Goal: Task Accomplishment & Management: Manage account settings

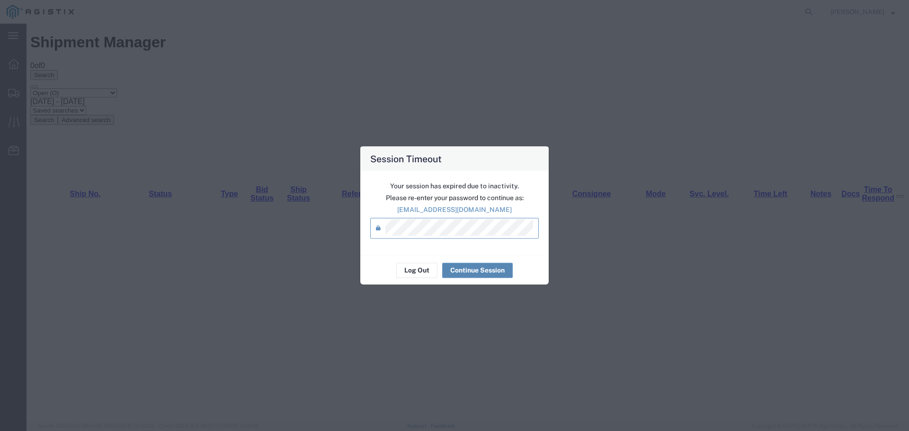
click at [495, 267] on button "Continue Session" at bounding box center [477, 270] width 71 height 15
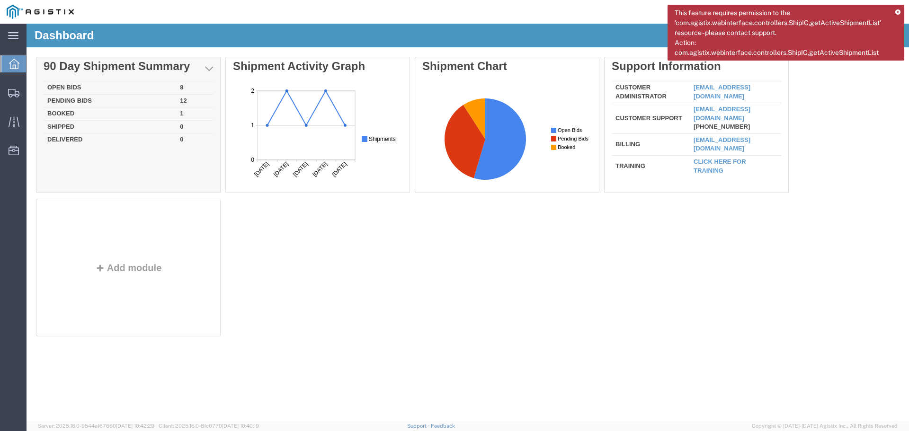
click at [123, 85] on td "Open Bids" at bounding box center [110, 87] width 133 height 13
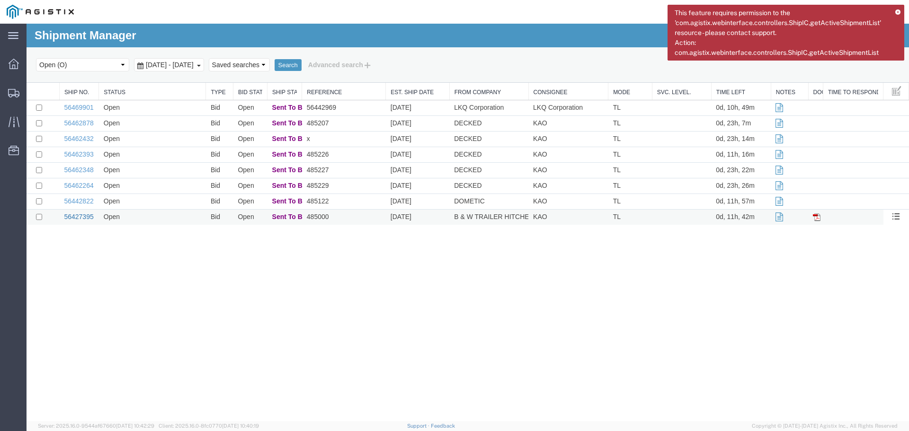
click at [84, 216] on link "56427395" at bounding box center [78, 217] width 29 height 8
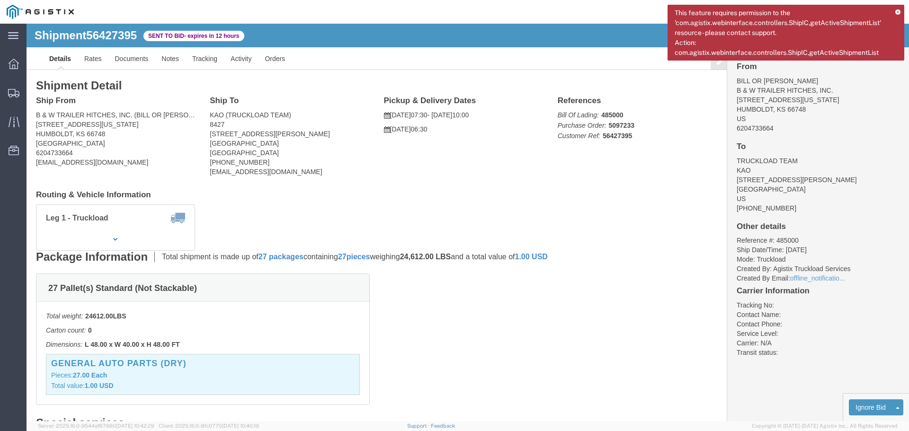
click at [895, 11] on icon at bounding box center [897, 12] width 5 height 5
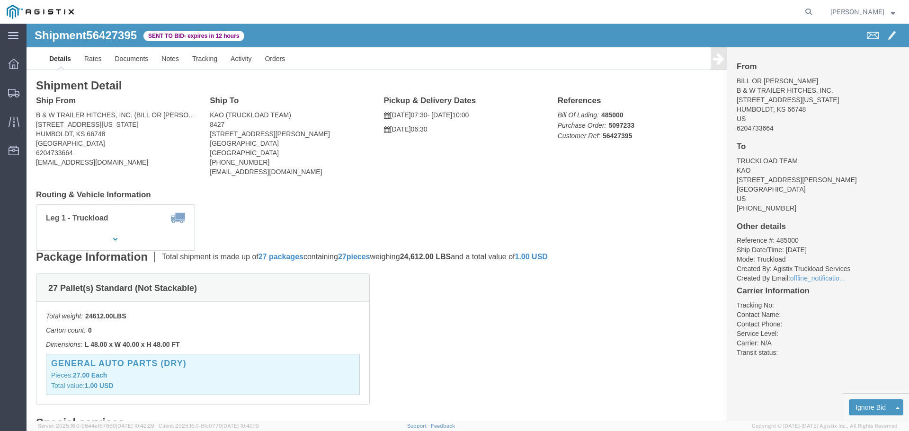
click ul "Details Rates Documents Notes Tracking Activity Orders"
click link "Enter / Modify Bid"
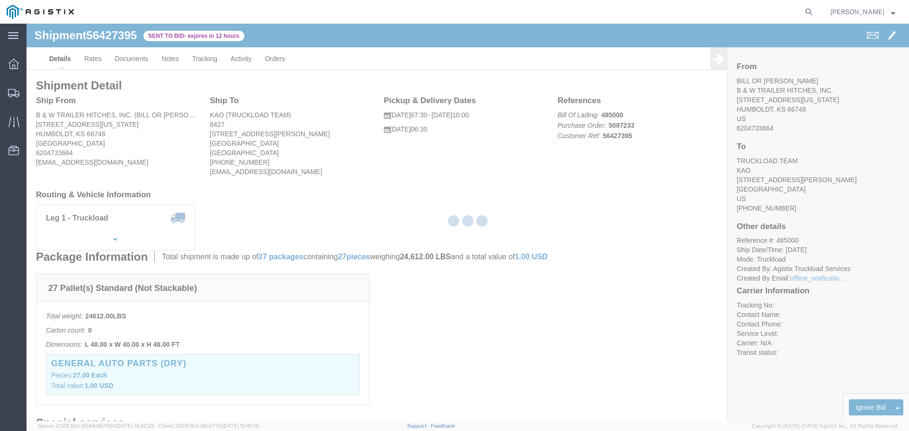
select select "22593"
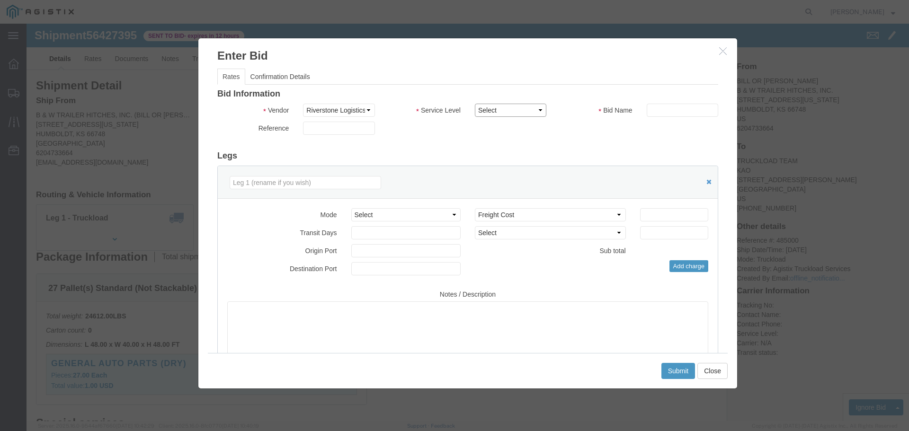
click select "Select Rail TL Standard 3 - 5 Day"
select select "41882"
click select "Select Rail TL Standard 3 - 5 Day"
drag, startPoint x: 636, startPoint y: 89, endPoint x: 639, endPoint y: 94, distance: 5.7
click input "text"
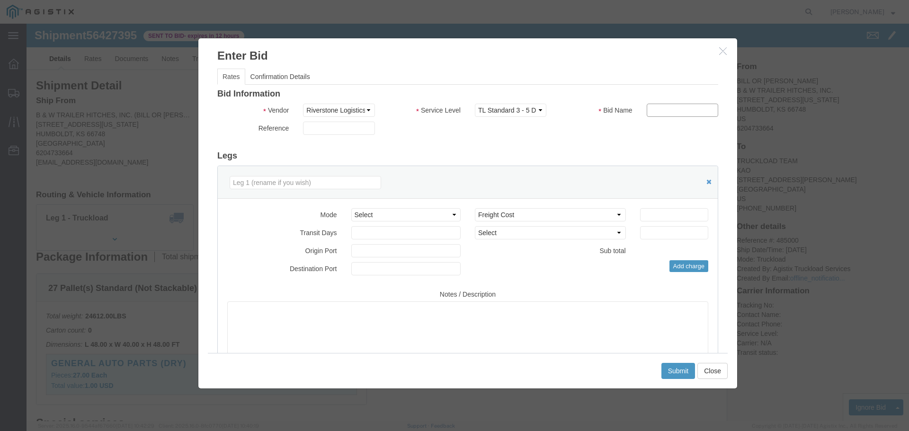
type input "RLX"
click div "Reference"
click select "Select Air Less than Truckload Multi-Leg Ocean Freight Rail Small Parcel Truckl…"
select select "TL"
click select "Select Air Less than Truckload Multi-Leg Ocean Freight Rail Small Parcel Truckl…"
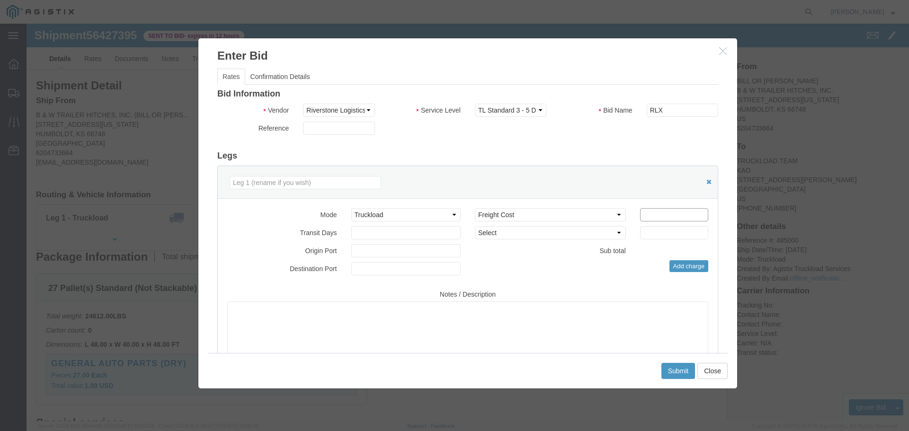
click input "number"
type input "1850"
click input "number"
type input "2"
click div "Mode Select Air Less than Truckload Multi-Leg Ocean Freight Rail Small Parcel T…"
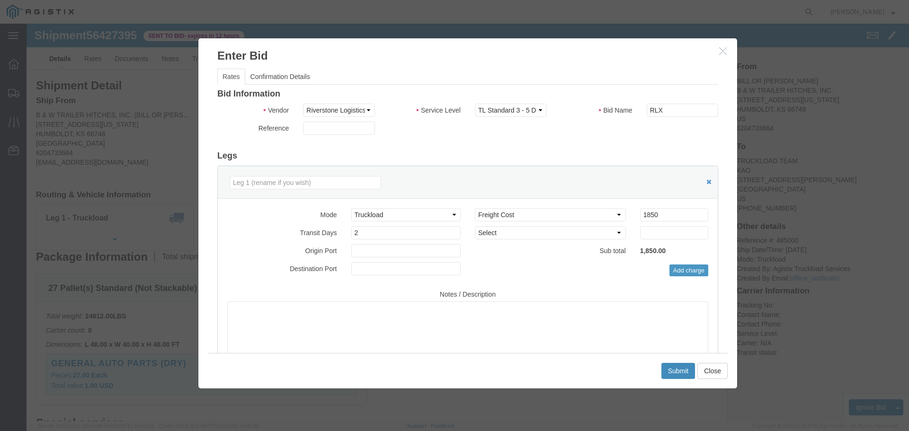
click button "Submit"
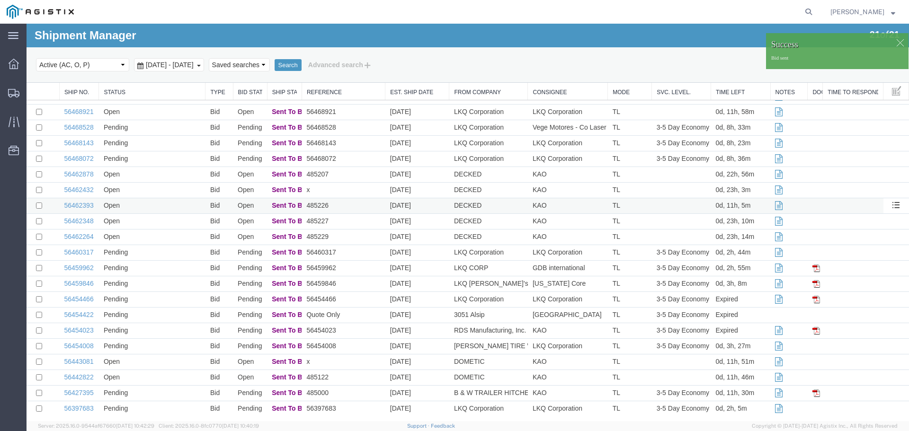
scroll to position [17, 0]
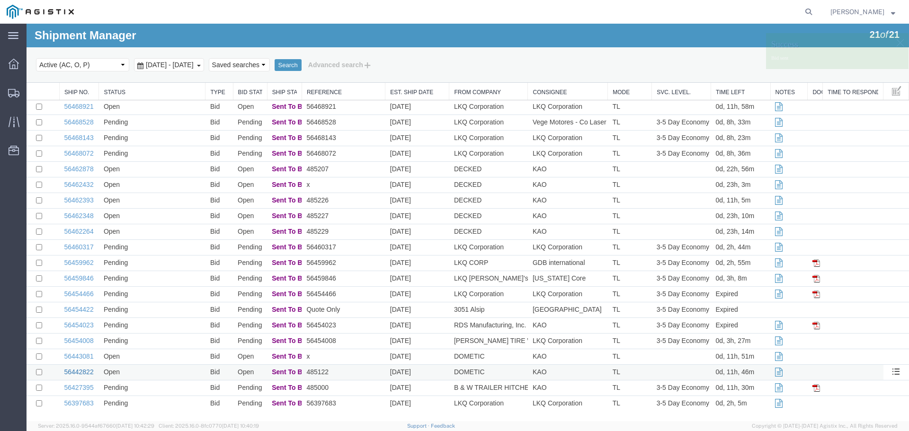
click at [87, 372] on link "56442822" at bounding box center [78, 372] width 29 height 8
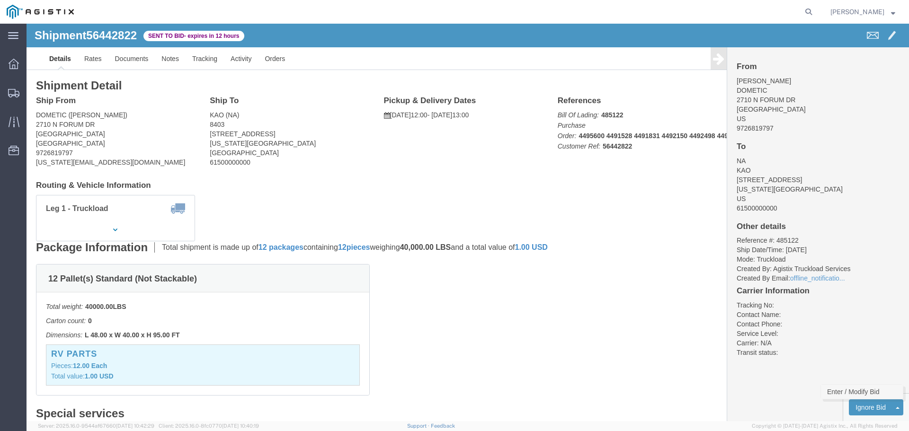
click link "Enter / Modify Bid"
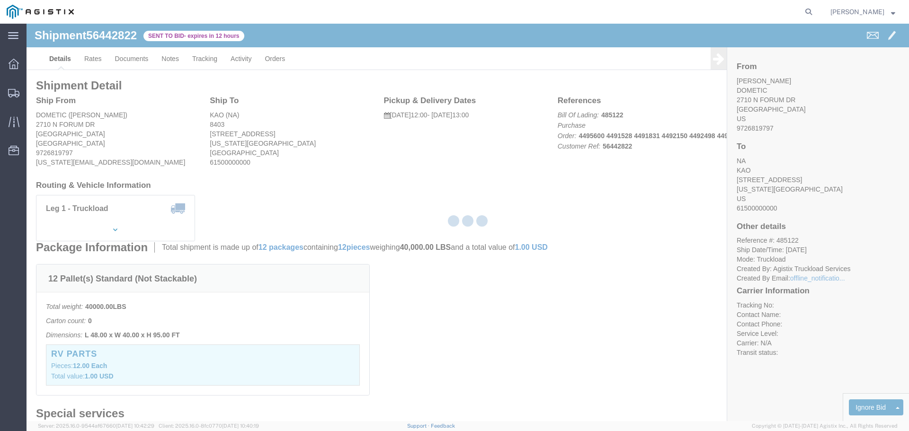
select select "22593"
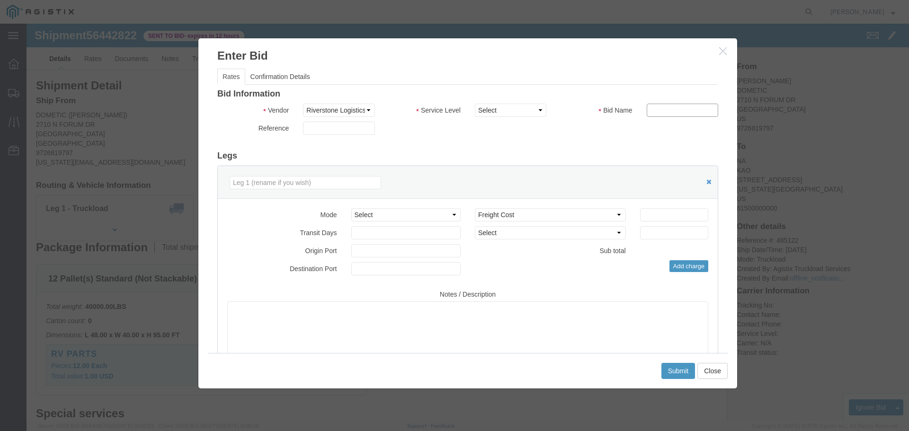
click input "text"
type input "RLX"
drag, startPoint x: 476, startPoint y: 86, endPoint x: 481, endPoint y: 91, distance: 8.0
click select "Select Rail TL Standard 3 - 5 Day"
select select "41882"
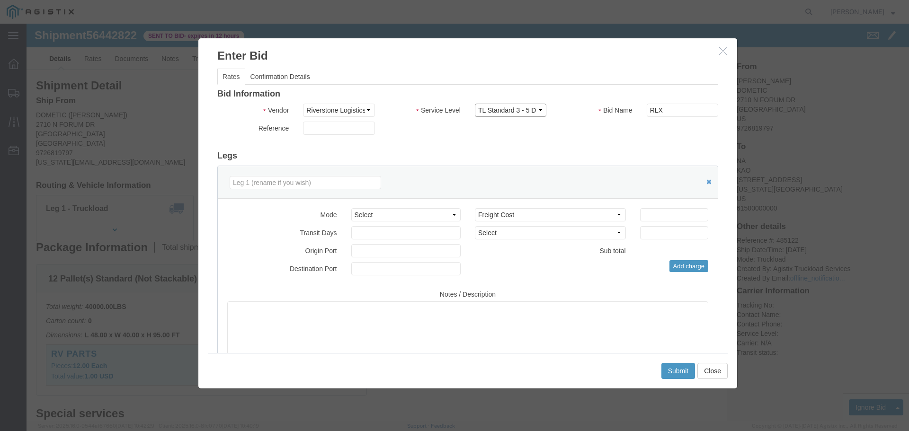
click select "Select Rail TL Standard 3 - 5 Day"
click select "Select Air Less than Truckload Multi-Leg Ocean Freight Rail Small Parcel Truckl…"
select select "TL"
click select "Select Air Less than Truckload Multi-Leg Ocean Freight Rail Small Parcel Truckl…"
click input "number"
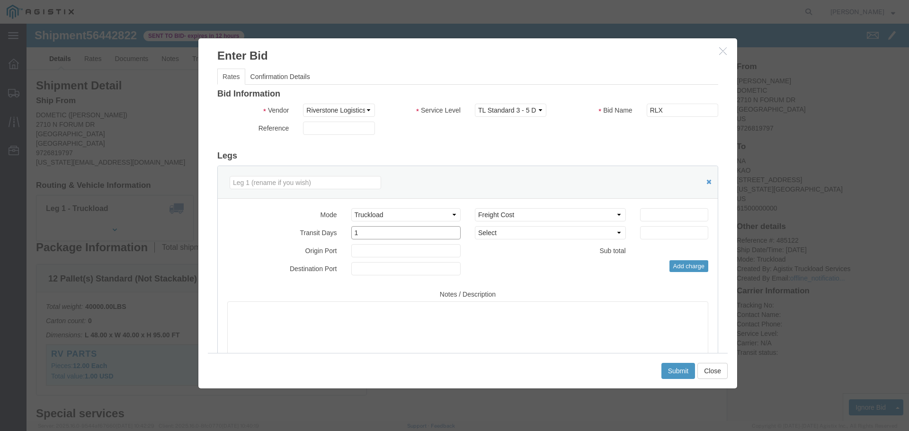
type input "1"
click input "number"
type input "1300"
click button "Submit"
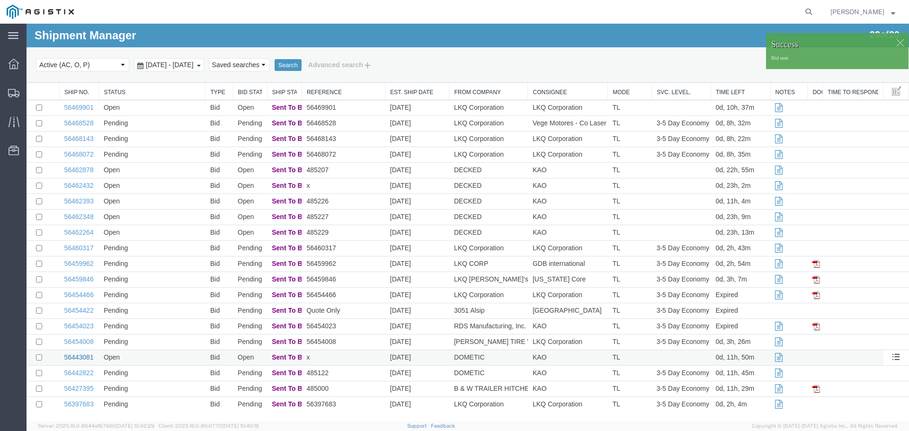
click at [87, 355] on link "56443081" at bounding box center [78, 358] width 29 height 8
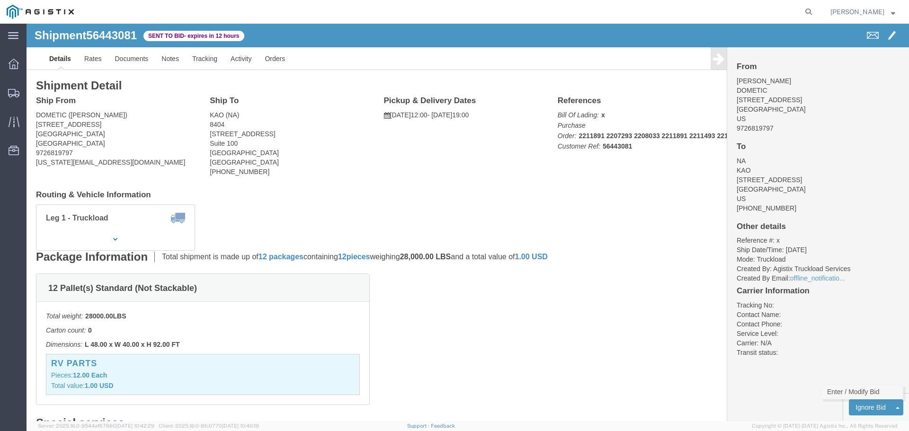
click link "Enter / Modify Bid"
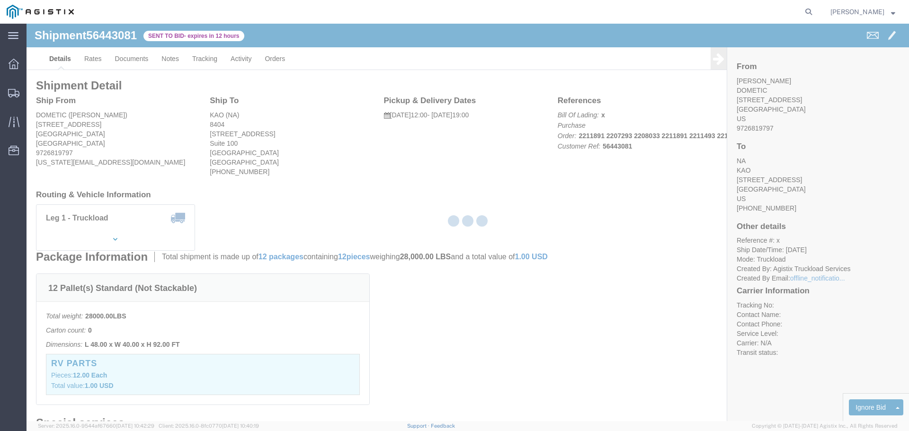
select select "22593"
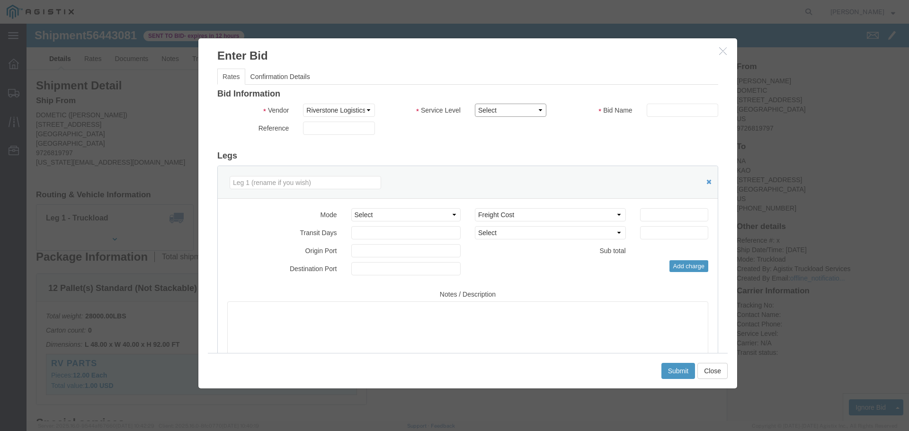
click select "Select Rail TL Standard 3 - 5 Day"
select select "41882"
click select "Select Rail TL Standard 3 - 5 Day"
click input "text"
type input "RLX"
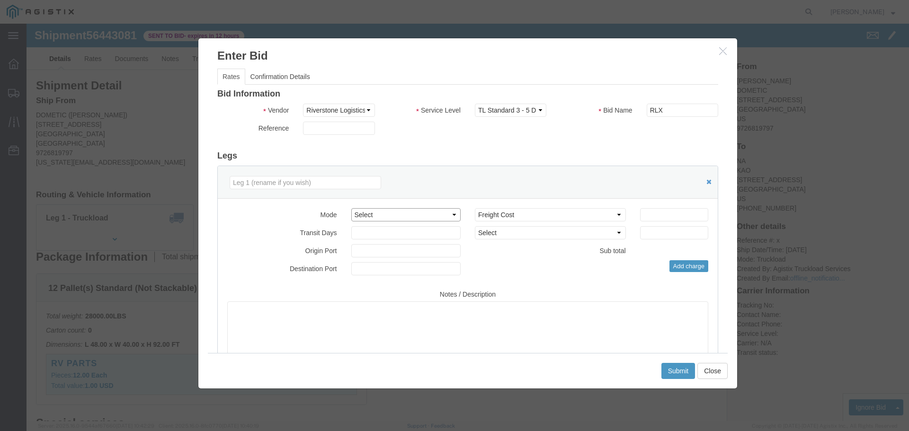
click select "Select Air Less than Truckload Multi-Leg Ocean Freight Rail Small Parcel Truckl…"
select select "TL"
click select "Select Air Less than Truckload Multi-Leg Ocean Freight Rail Small Parcel Truckl…"
click input "number"
type input "330"
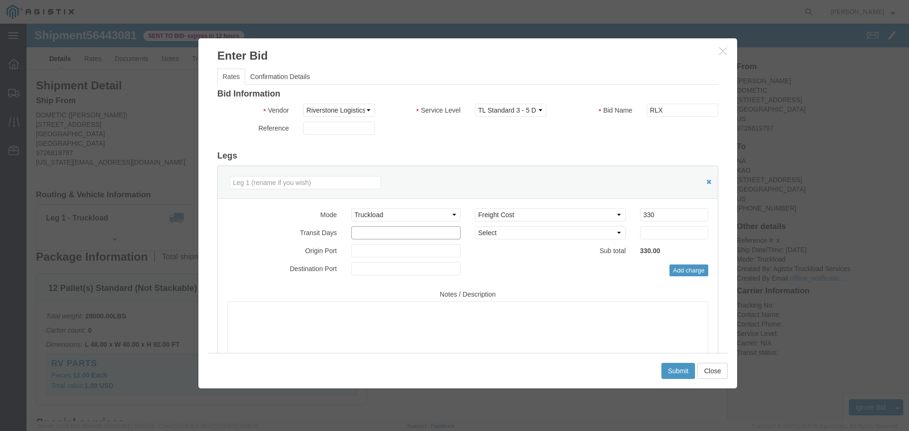
click input "number"
type input "1"
click button "Submit"
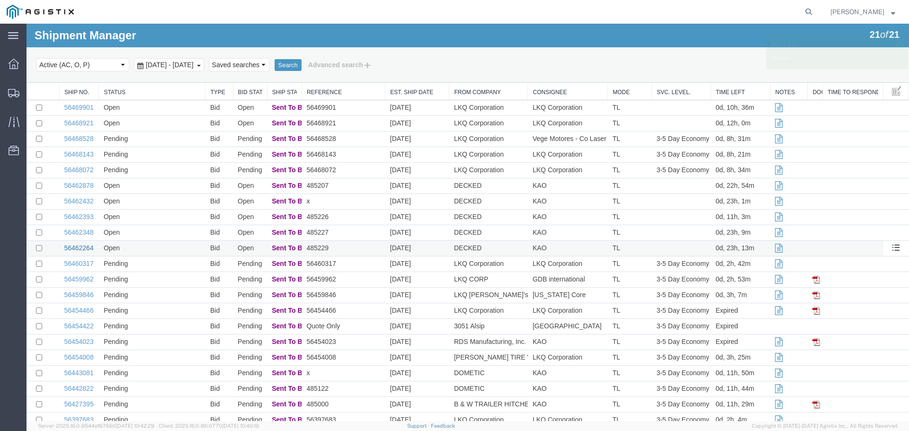
click at [85, 249] on link "56462264" at bounding box center [78, 248] width 29 height 8
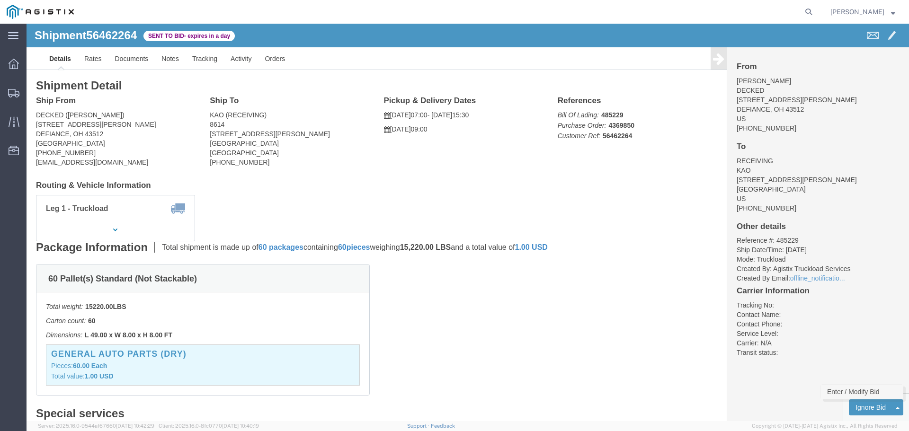
click link "Enter / Modify Bid"
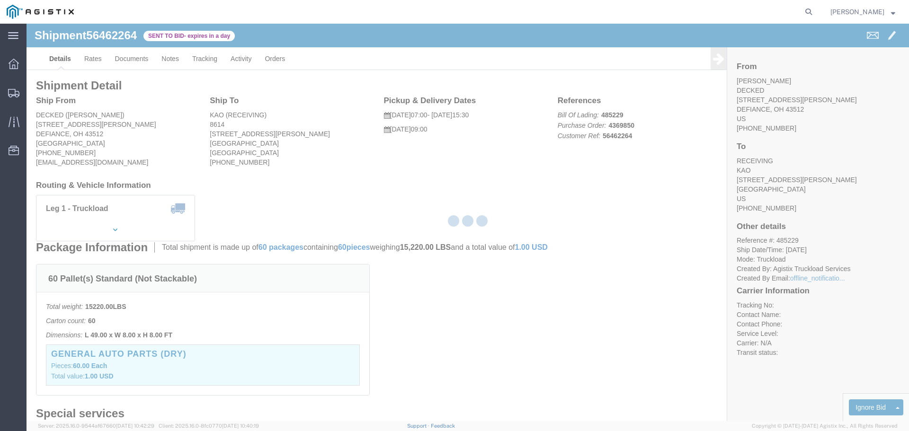
select select "22593"
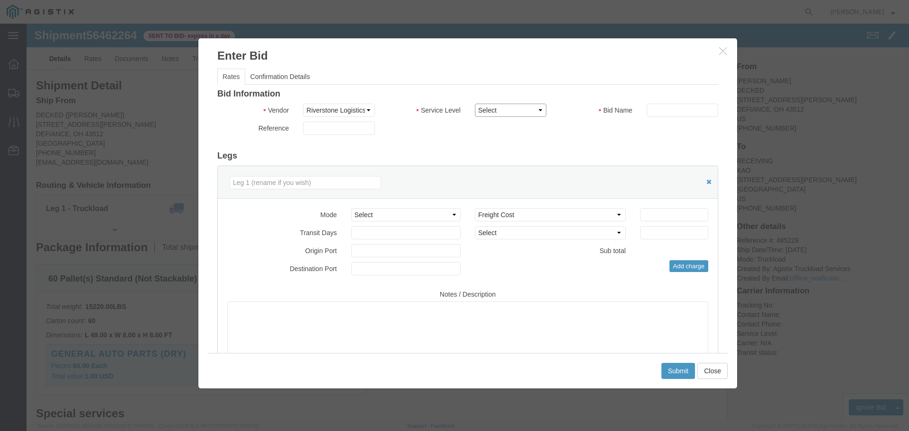
click select "Select Rail TL Standard 3 - 5 Day"
select select "41882"
click select "Select Rail TL Standard 3 - 5 Day"
click input "text"
type input "RLX"
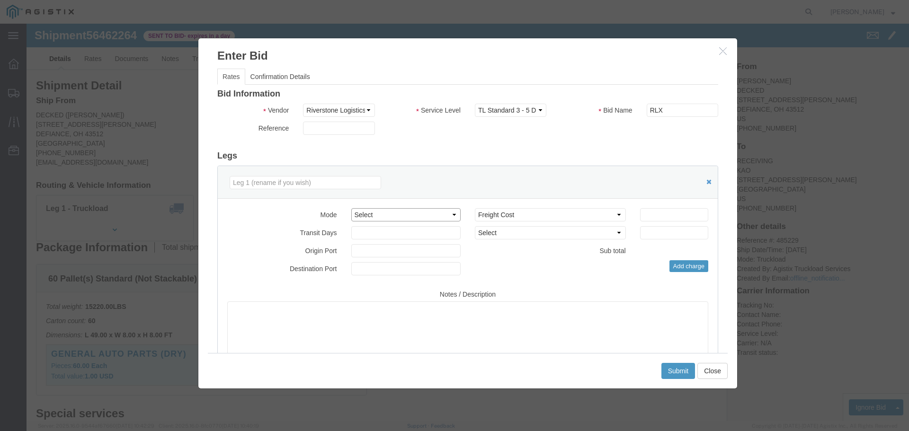
click select "Select Air Less than Truckload Multi-Leg Ocean Freight Rail Small Parcel Truckl…"
select select "TL"
click select "Select Air Less than Truckload Multi-Leg Ocean Freight Rail Small Parcel Truckl…"
click input "number"
type input "3"
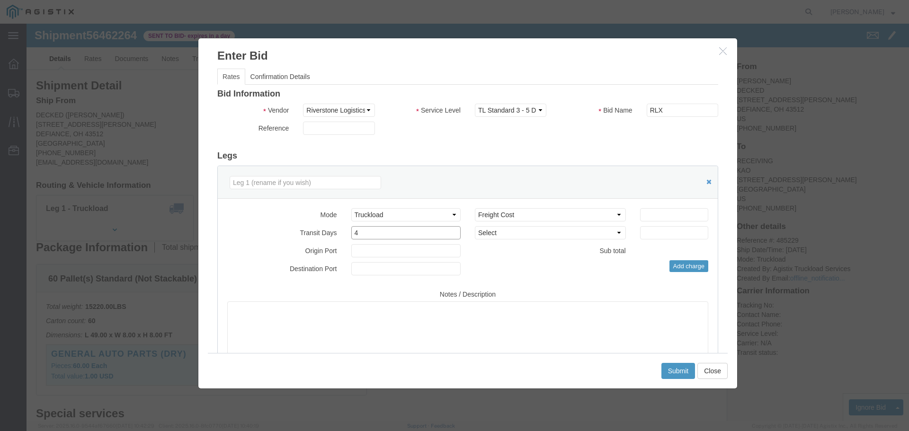
type input "4"
click input "number"
type input "2875"
click button "Submit"
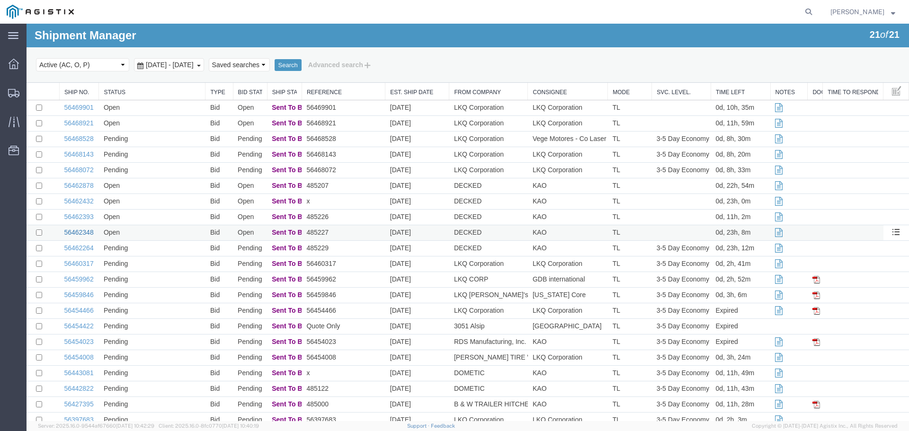
click at [74, 234] on link "56462348" at bounding box center [78, 233] width 29 height 8
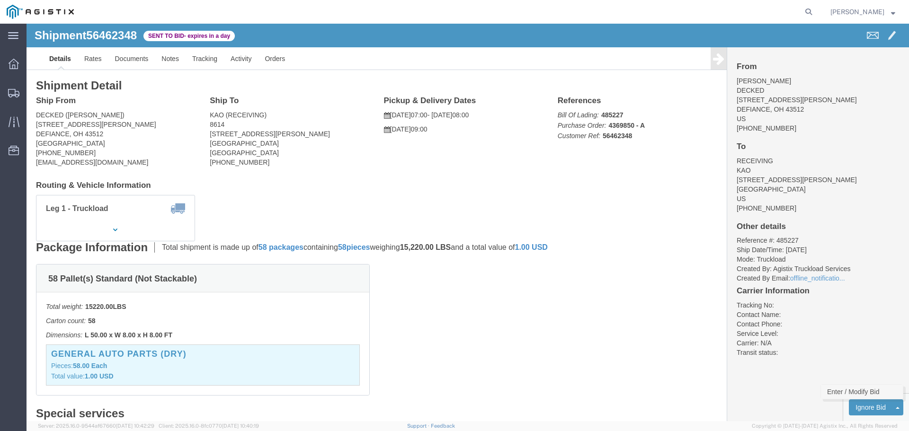
click link "Enter / Modify Bid"
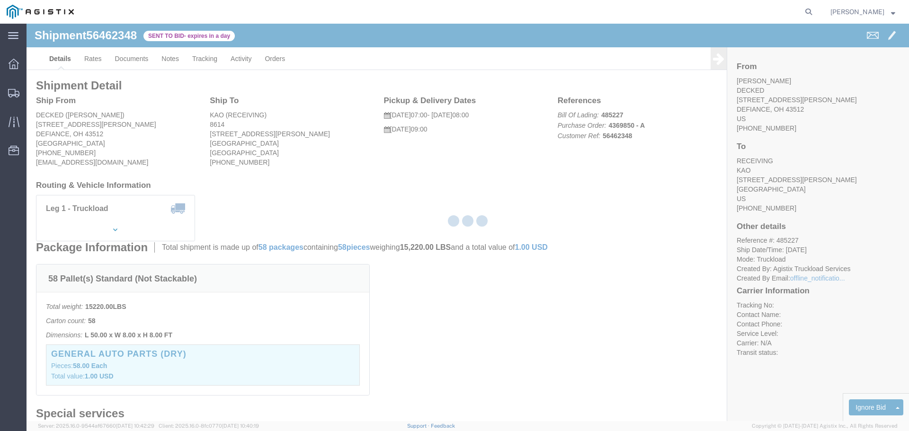
select select "22593"
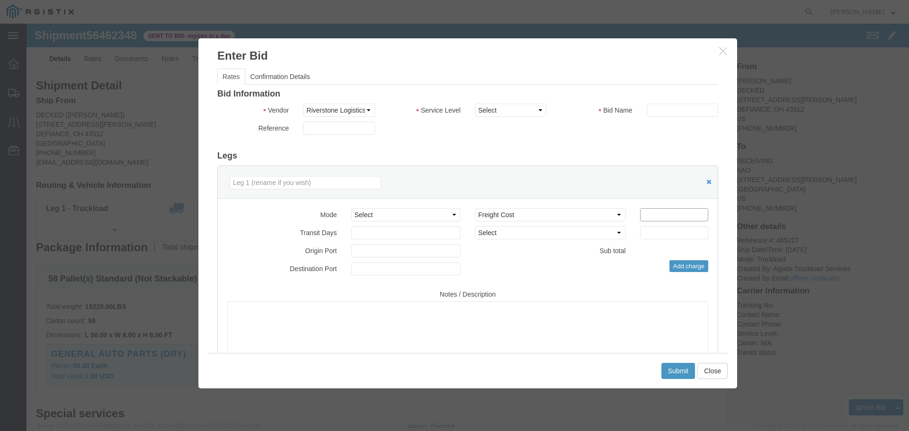
click input "number"
type input "2875"
click input "text"
type input "RLX"
click select "Select Rail TL Standard 3 - 5 Day"
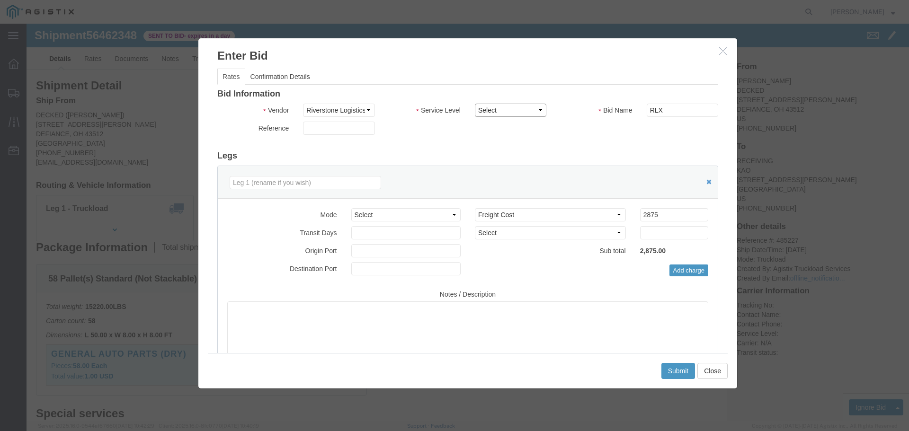
select select "41882"
click select "Select Rail TL Standard 3 - 5 Day"
click select "Select Air Less than Truckload Multi-Leg Ocean Freight Rail Small Parcel Truckl…"
select select "TL"
click select "Select Air Less than Truckload Multi-Leg Ocean Freight Rail Small Parcel Truckl…"
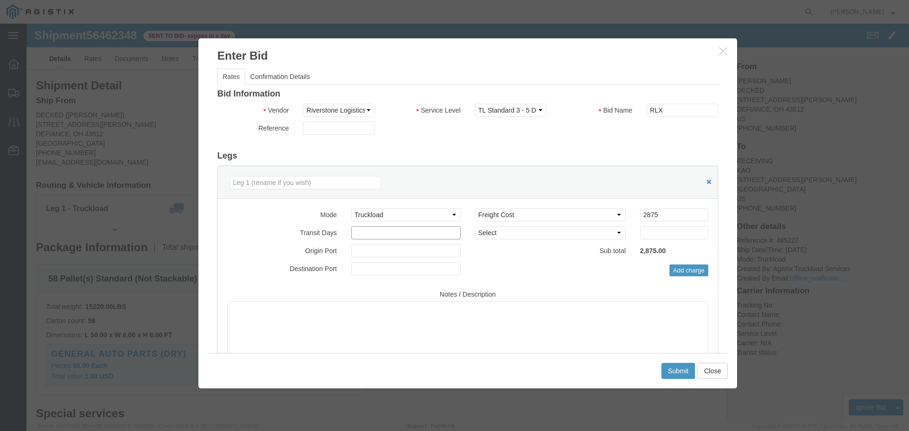
click input "number"
type input "2"
type input "4"
click button "Submit"
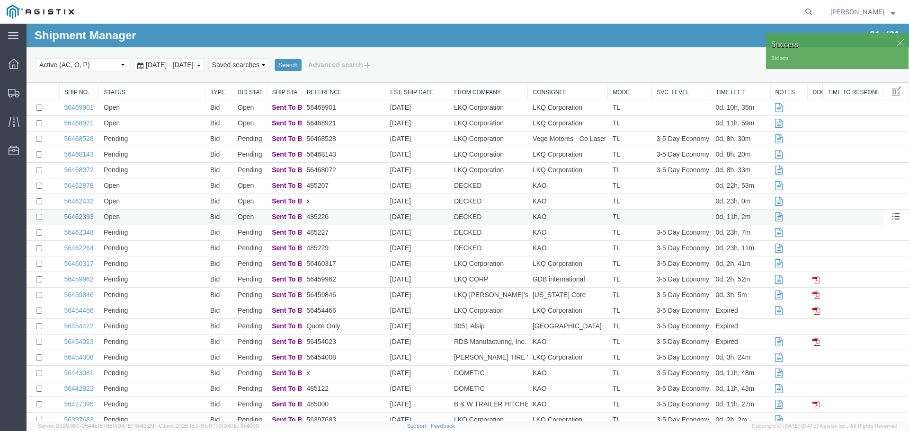
click at [74, 218] on link "56462393" at bounding box center [78, 217] width 29 height 8
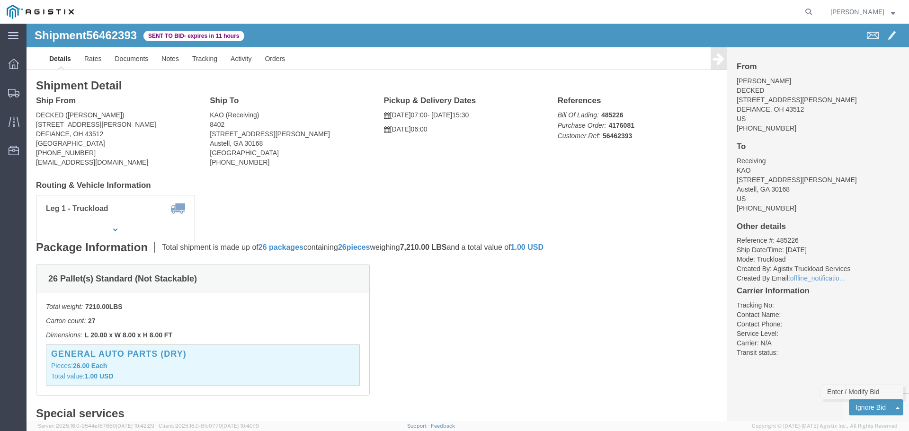
click link "Enter / Modify Bid"
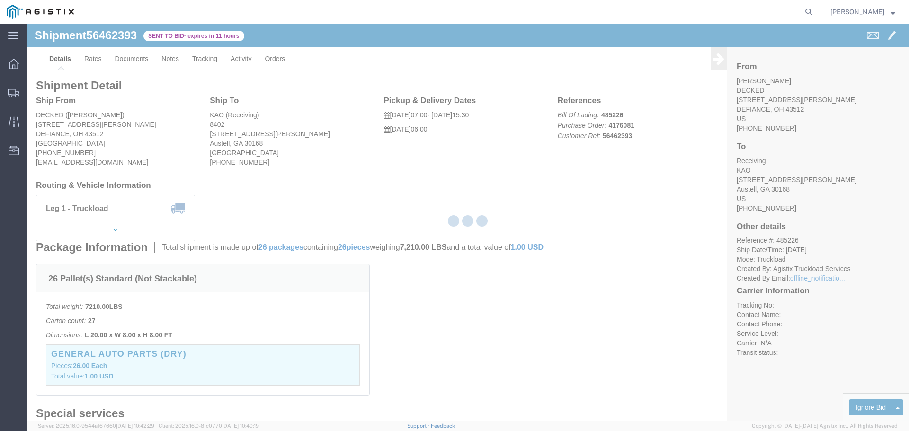
select select "22593"
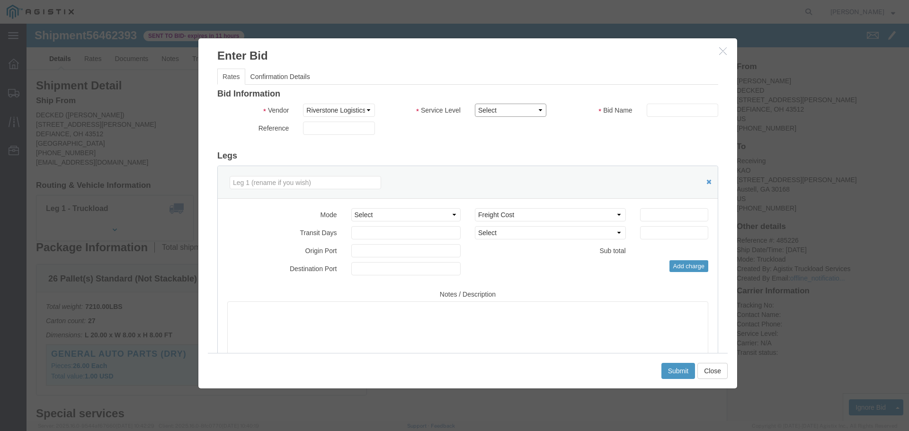
click select "Select Rail TL Standard 3 - 5 Day"
select select "41882"
click select "Select Rail TL Standard 3 - 5 Day"
click input "text"
type input "RLX"
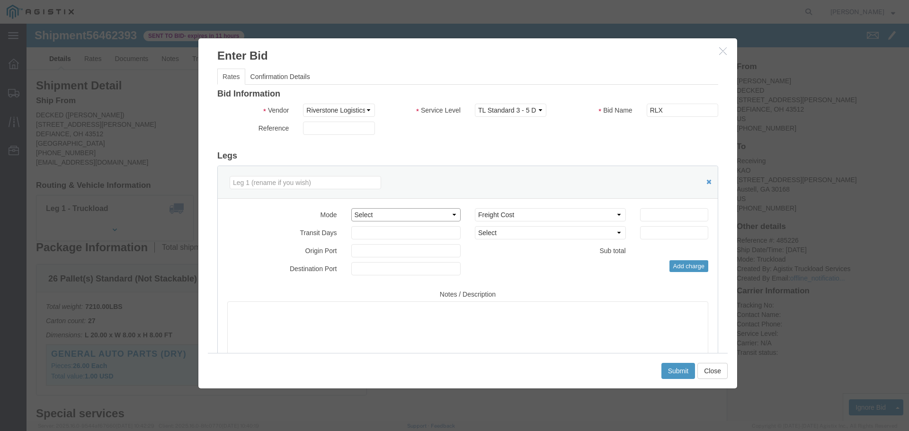
click select "Select Air Less than Truckload Multi-Leg Ocean Freight Rail Small Parcel Truckl…"
select select "TL"
click select "Select Air Less than Truckload Multi-Leg Ocean Freight Rail Small Parcel Truckl…"
click input "number"
type input "1"
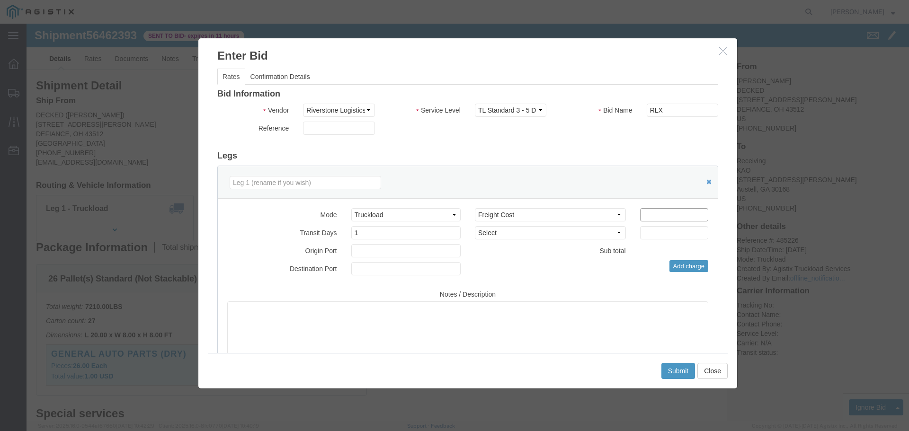
click input "number"
type input "1450"
click button "Submit"
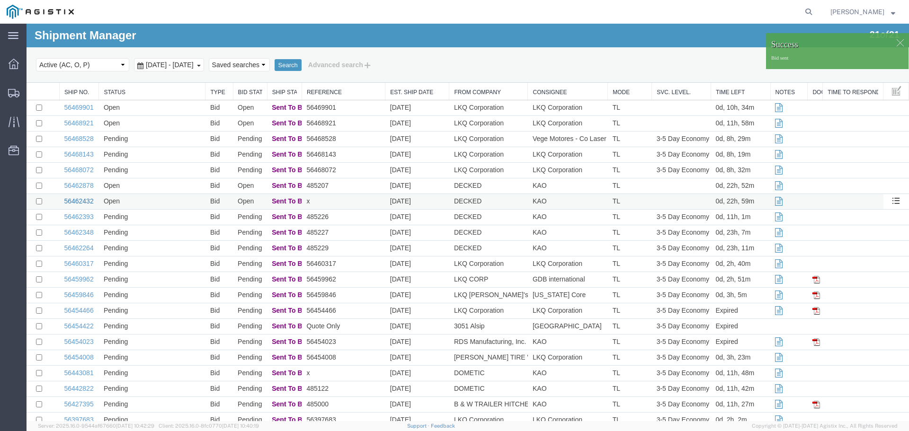
click at [84, 201] on link "56462432" at bounding box center [78, 201] width 29 height 8
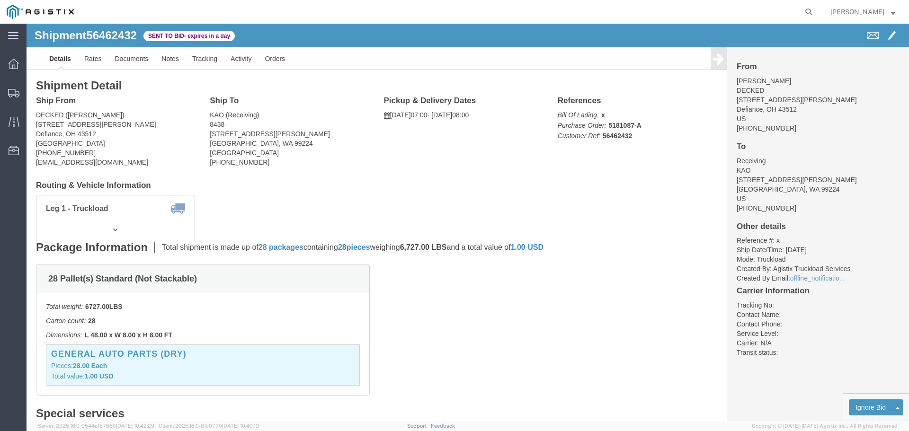
click link "Enter / Modify Bid"
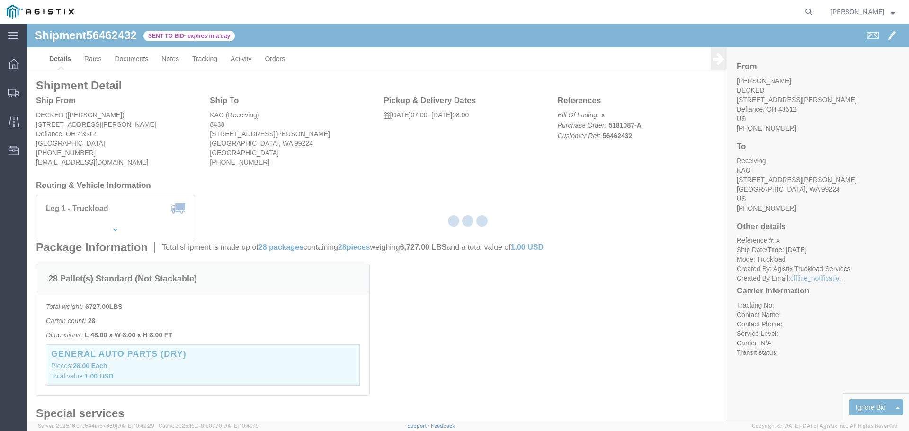
select select "22593"
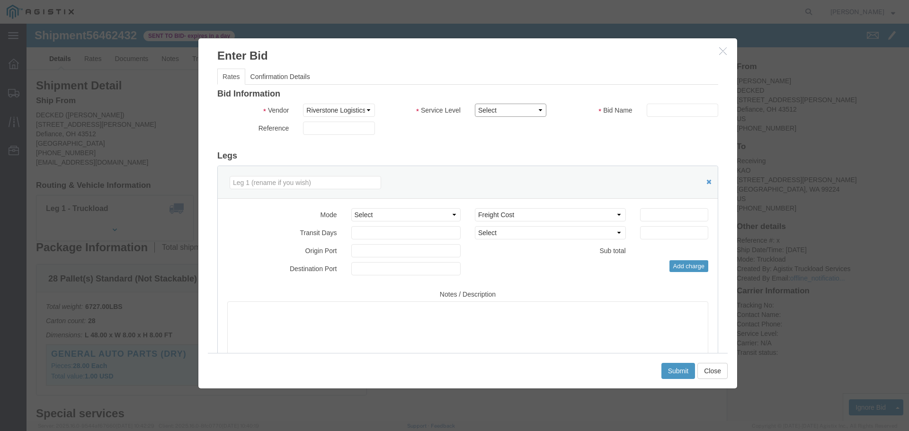
drag, startPoint x: 484, startPoint y: 83, endPoint x: 484, endPoint y: 92, distance: 9.0
click select "Select Rail TL Standard 3 - 5 Day"
select select "41882"
click select "Select Rail TL Standard 3 - 5 Day"
click input "text"
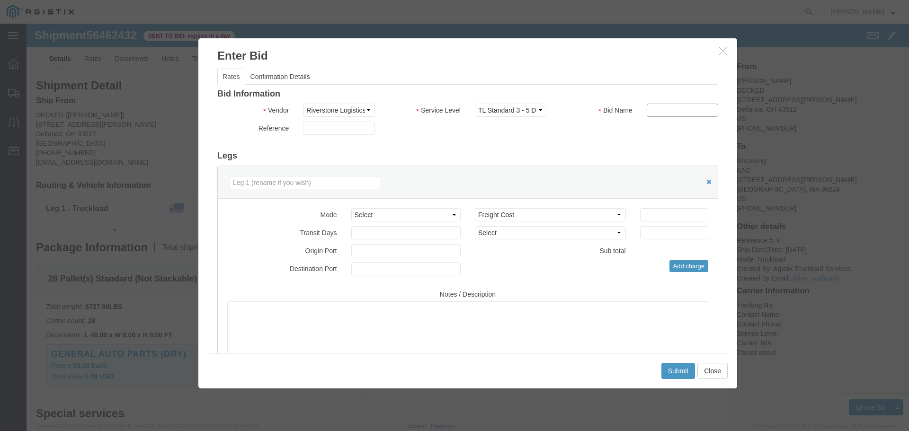
type input "RLX"
click select "Select Air Less than Truckload Multi-Leg Ocean Freight Rail Small Parcel Truckl…"
select select "TL"
click select "Select Air Less than Truckload Multi-Leg Ocean Freight Rail Small Parcel Truckl…"
click input "number"
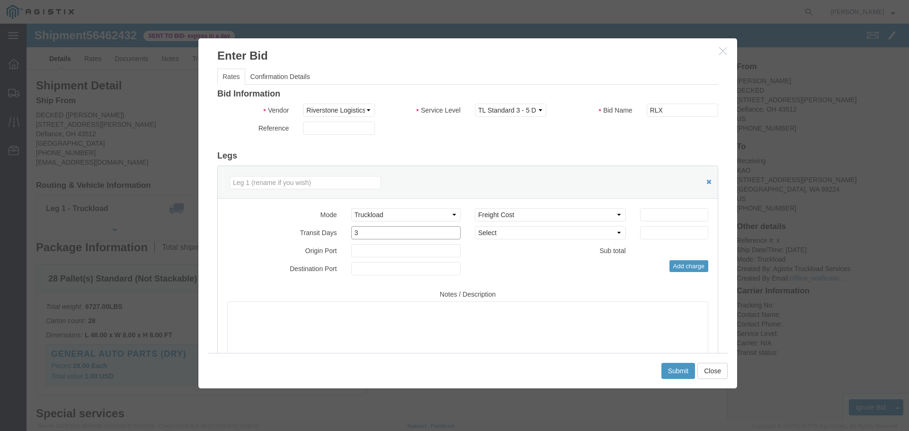
type input "3"
click input "number"
type input "4325"
click button "Submit"
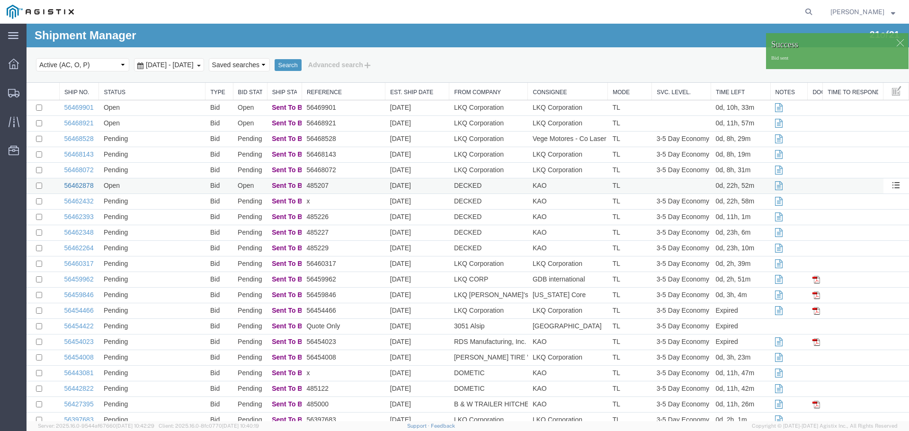
click at [83, 184] on link "56462878" at bounding box center [78, 186] width 29 height 8
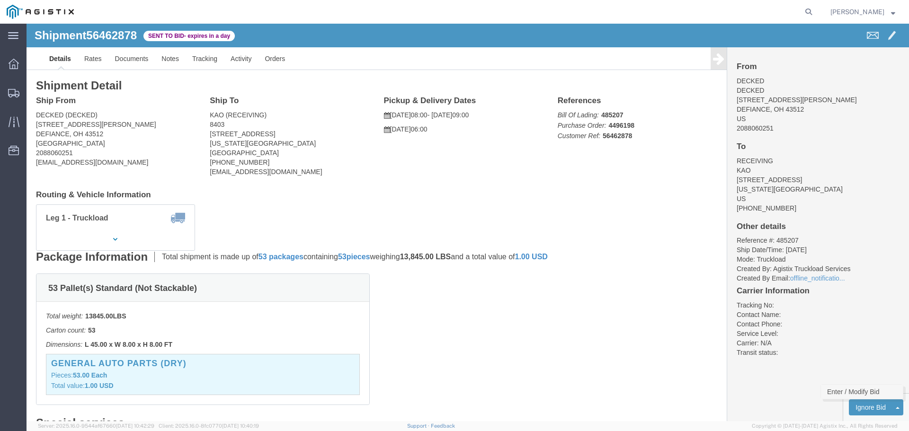
click link "Enter / Modify Bid"
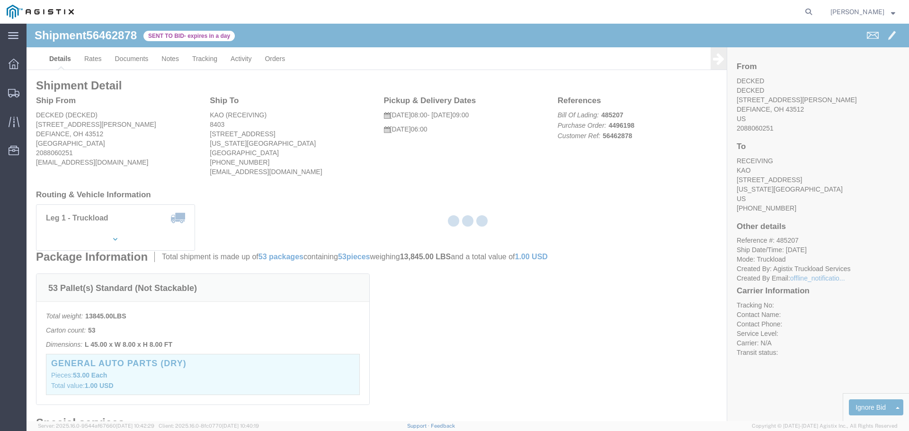
select select "22593"
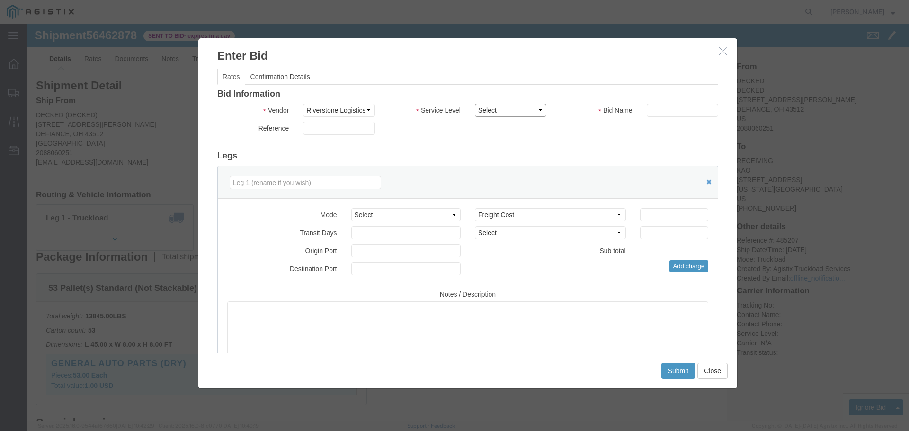
click select "Select Rail TL Standard 3 - 5 Day"
select select "41882"
click select "Select Rail TL Standard 3 - 5 Day"
click input "text"
type input "RLX"
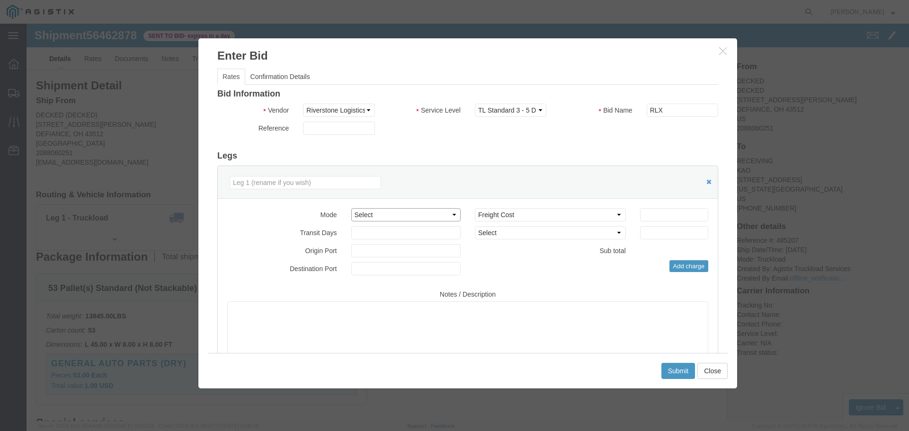
click select "Select Air Less than Truckload Multi-Leg Ocean Freight Rail Small Parcel Truckl…"
select select "TL"
click select "Select Air Less than Truckload Multi-Leg Ocean Freight Rail Small Parcel Truckl…"
click input "number"
type input "1"
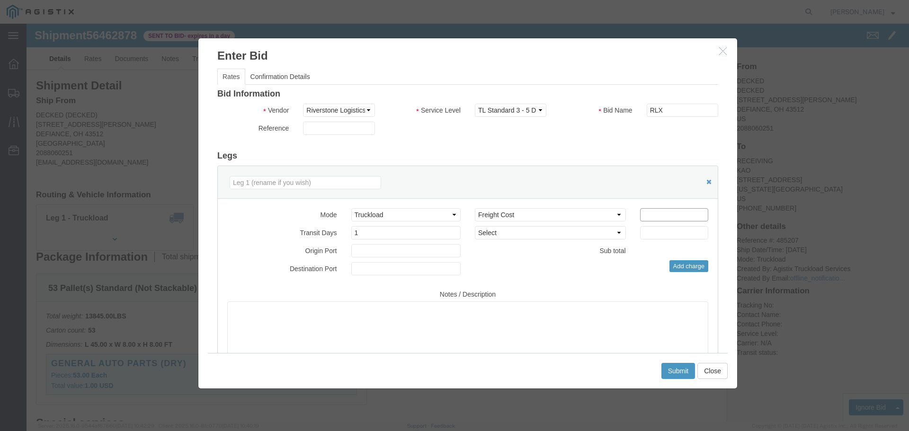
click input "number"
type input "1400"
click button "Submit"
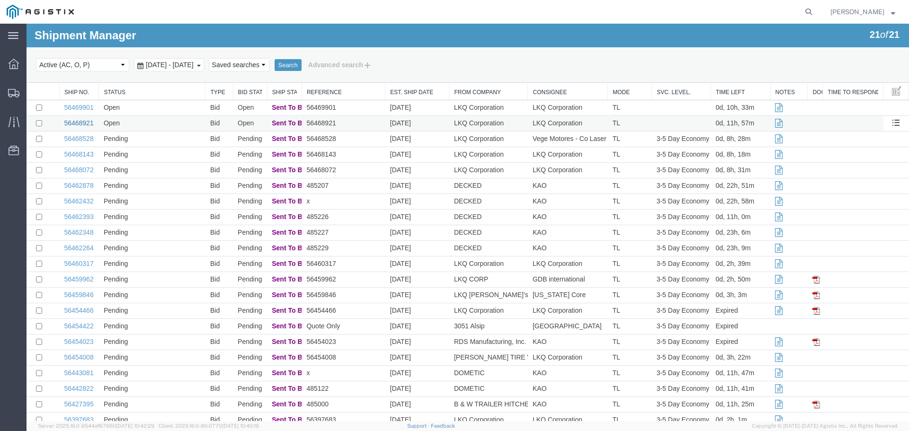
click at [80, 125] on link "56468921" at bounding box center [78, 123] width 29 height 8
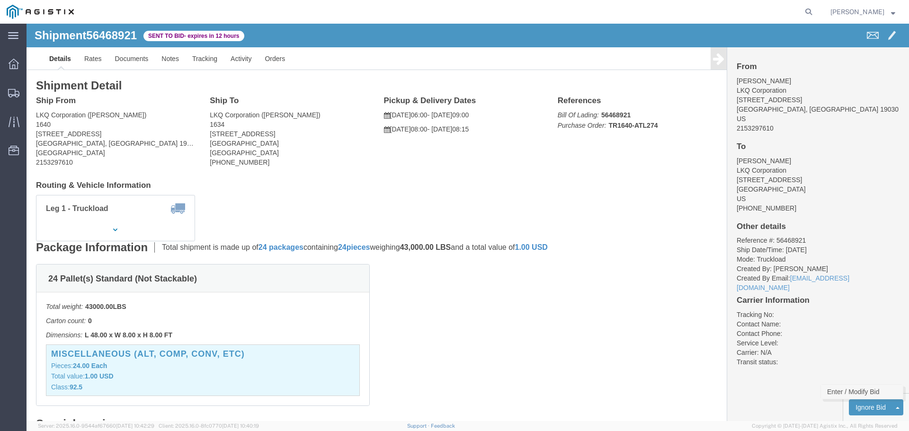
click link "Enter / Modify Bid"
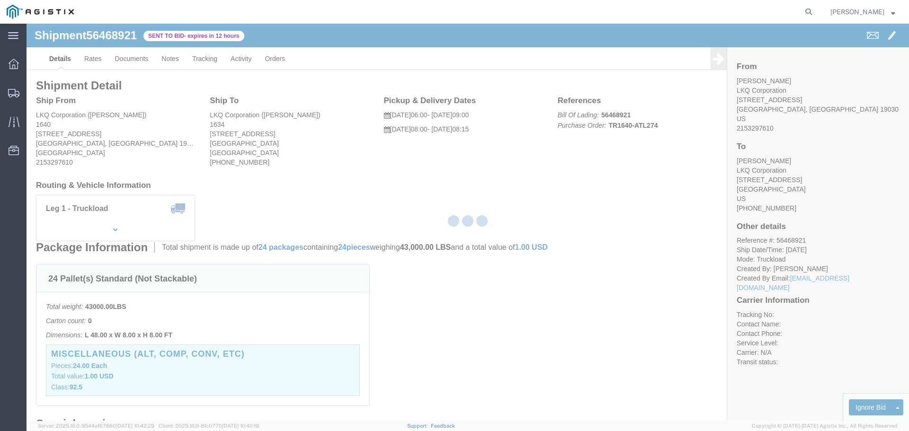
select select "22593"
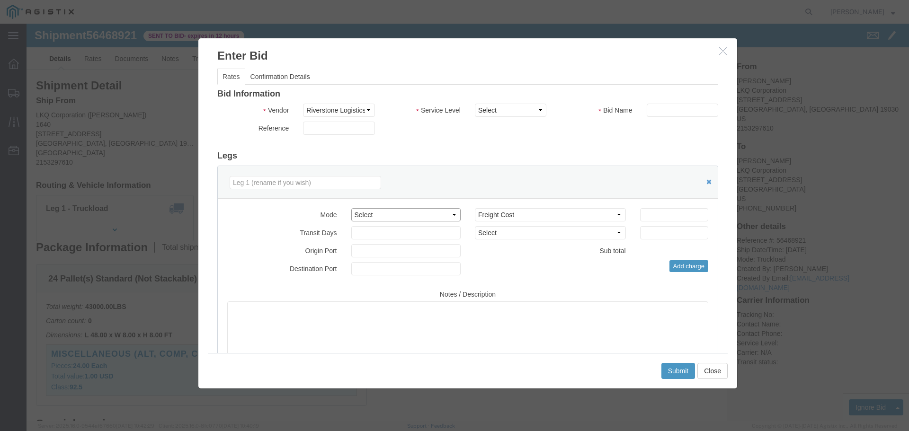
click select "Select Air Less than Truckload Multi-Leg Ocean Freight Rail Small Parcel Truckl…"
select select "TL"
click select "Select Air Less than Truckload Multi-Leg Ocean Freight Rail Small Parcel Truckl…"
click input "number"
type input "2"
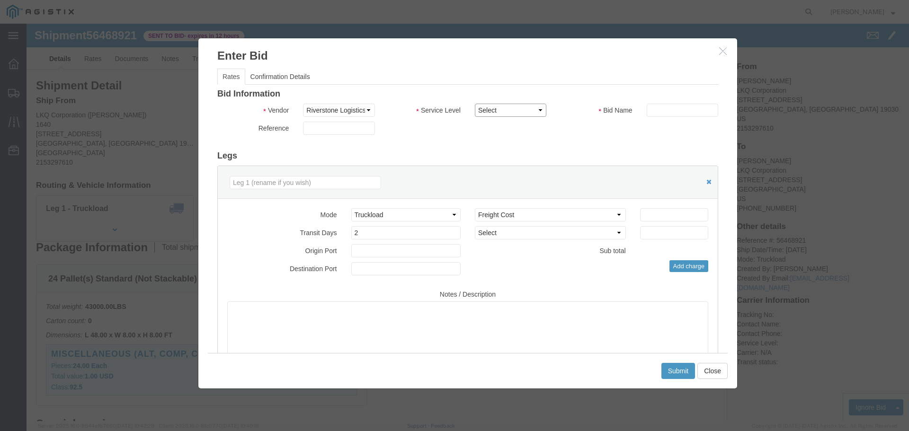
drag, startPoint x: 491, startPoint y: 88, endPoint x: 489, endPoint y: 92, distance: 5.3
click select "Select Rail TL Standard 3 - 5 Day"
select select "41882"
click select "Select Rail TL Standard 3 - 5 Day"
click input "text"
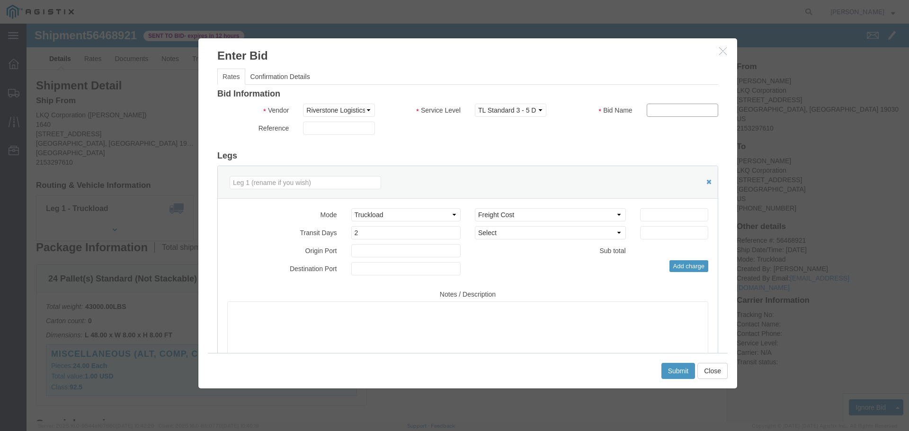
type input "RLX"
click input "number"
type input "1515"
click div "Mode Select Air Less than Truckload Multi-Leg Ocean Freight Rail Small Parcel T…"
click button "Submit"
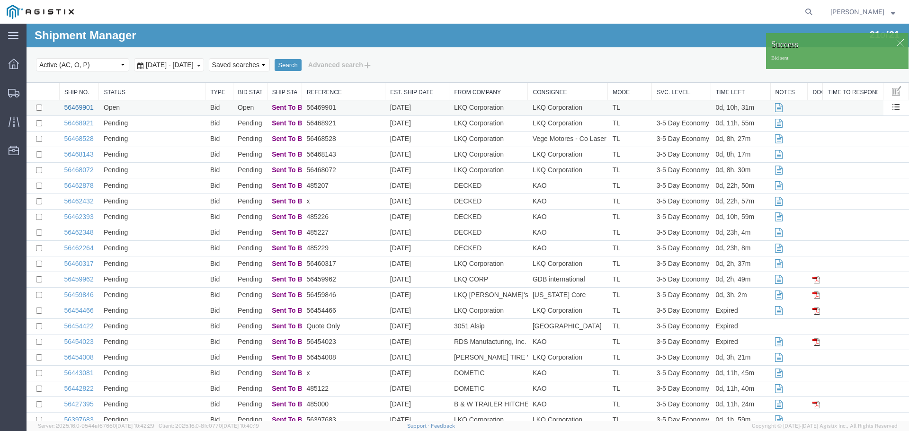
click at [70, 108] on link "56469901" at bounding box center [78, 108] width 29 height 8
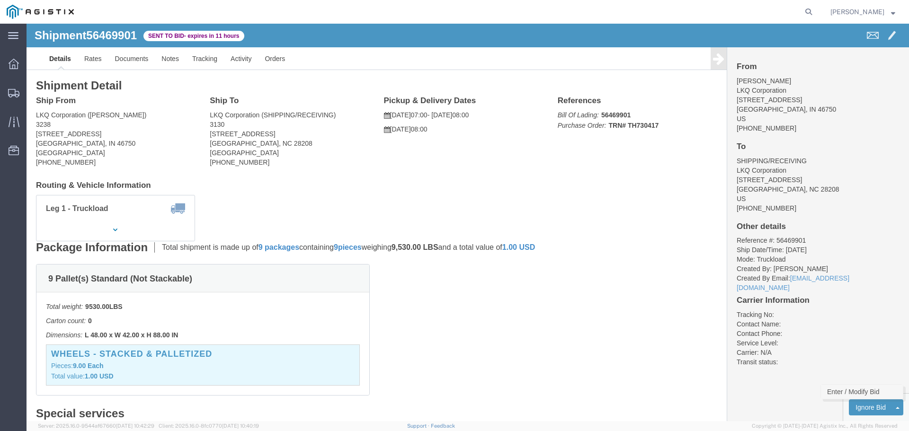
click link "Enter / Modify Bid"
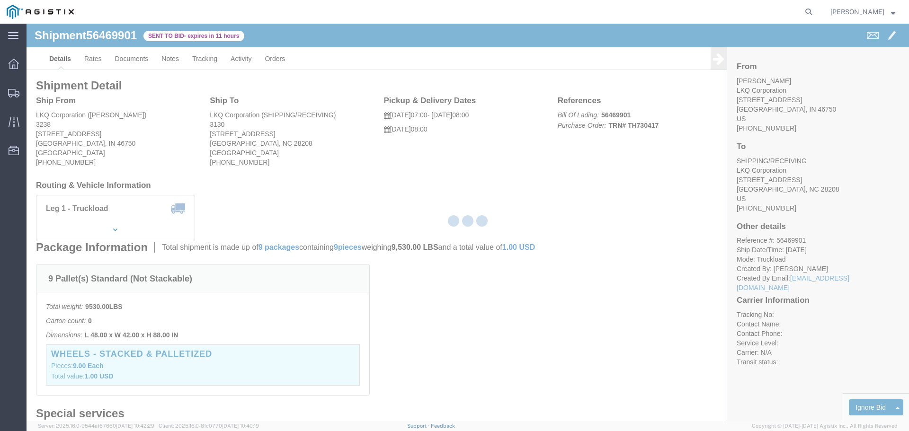
select select "22593"
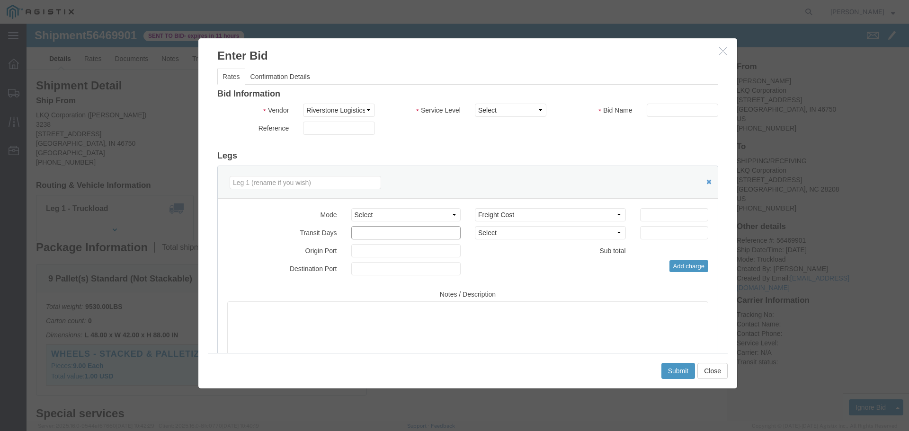
click input "number"
type input "1"
click select "Select Air Less than Truckload Multi-Leg Ocean Freight Rail Small Parcel Truckl…"
select select "TL"
click select "Select Air Less than Truckload Multi-Leg Ocean Freight Rail Small Parcel Truckl…"
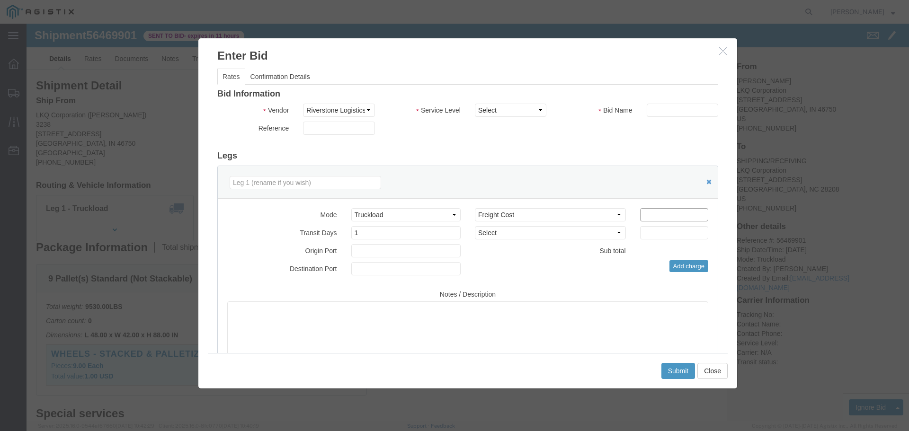
click input "number"
type input "1325"
drag, startPoint x: 639, startPoint y: 88, endPoint x: 641, endPoint y: 93, distance: 5.3
click input "text"
type input "RLX"
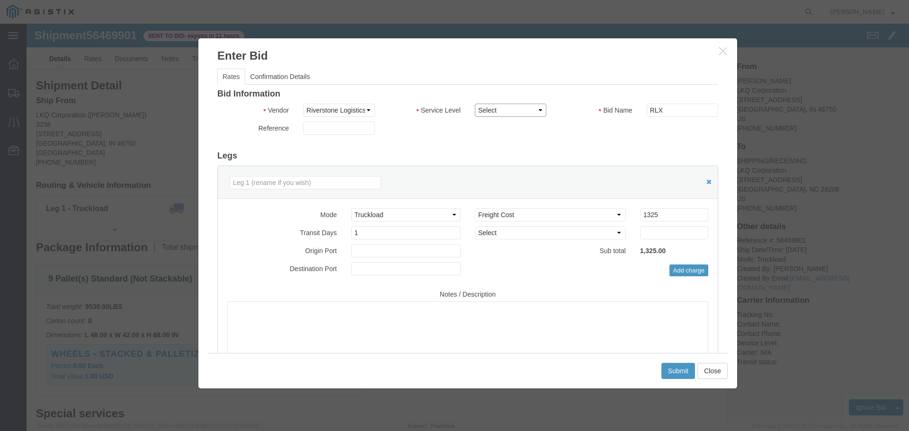
click select "Select Rail TL Standard 3 - 5 Day"
select select "41882"
click select "Select Rail TL Standard 3 - 5 Day"
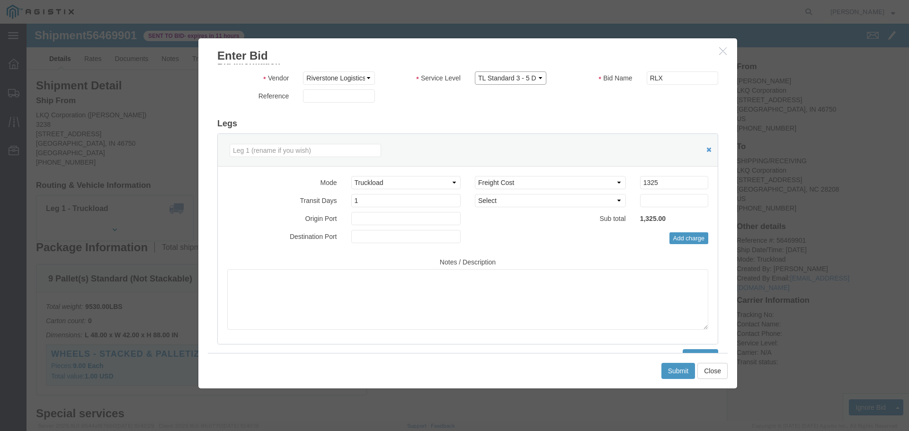
scroll to position [47, 0]
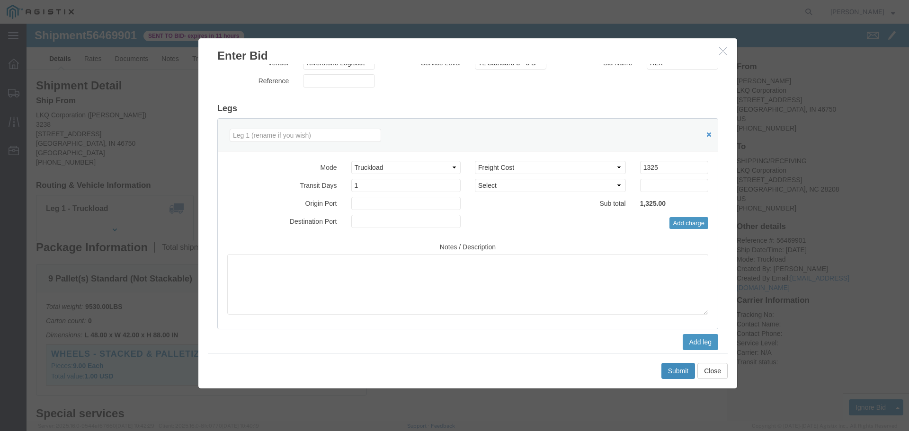
click button "Submit"
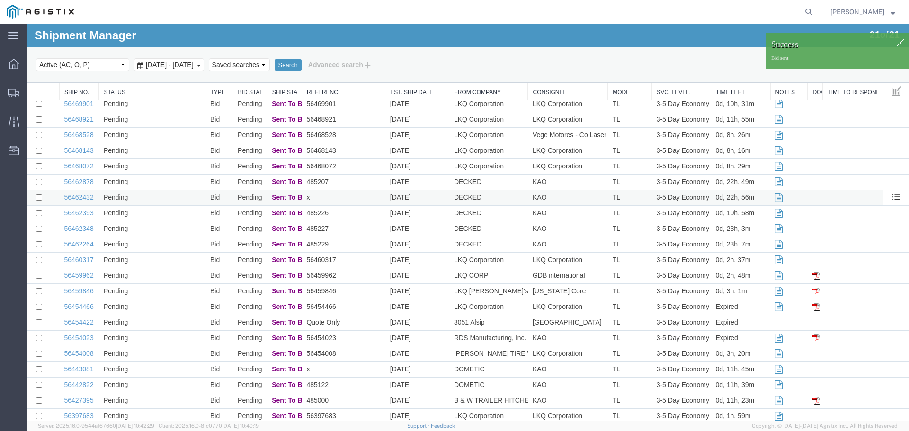
scroll to position [0, 0]
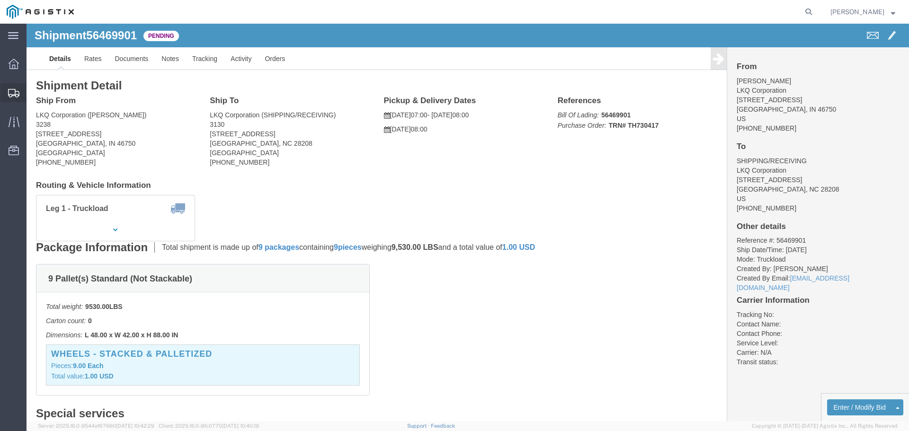
click at [33, 94] on span "Shipments" at bounding box center [29, 92] width 7 height 19
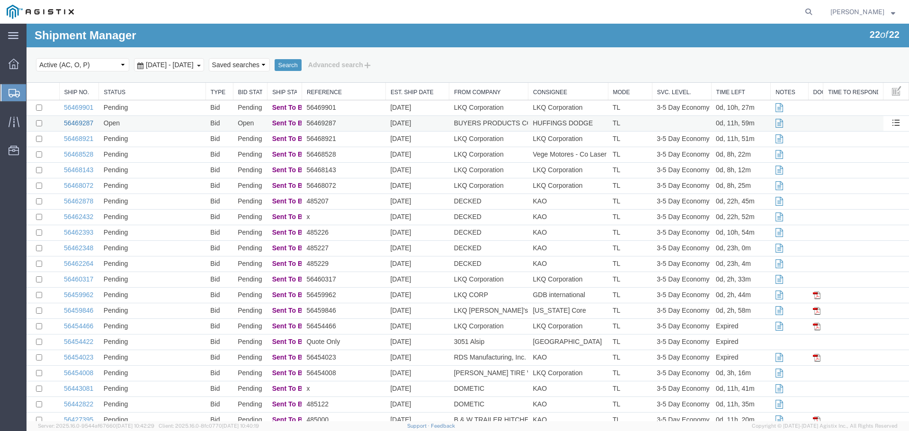
click at [79, 123] on link "56469287" at bounding box center [78, 123] width 29 height 8
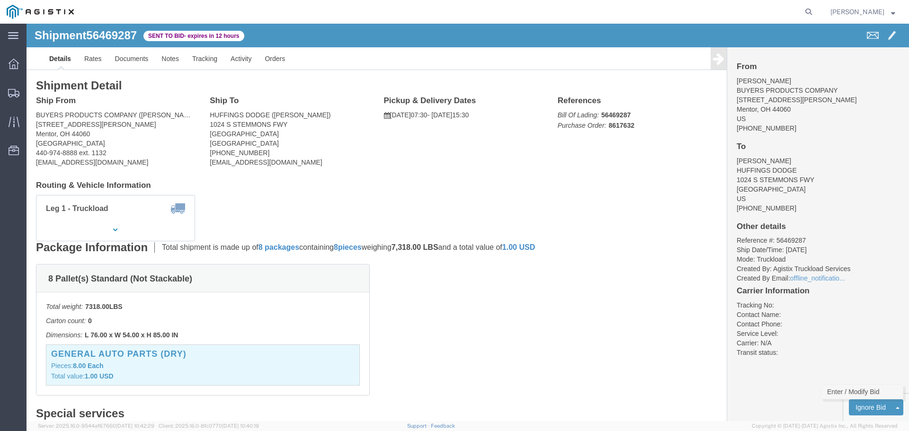
click link "Enter / Modify Bid"
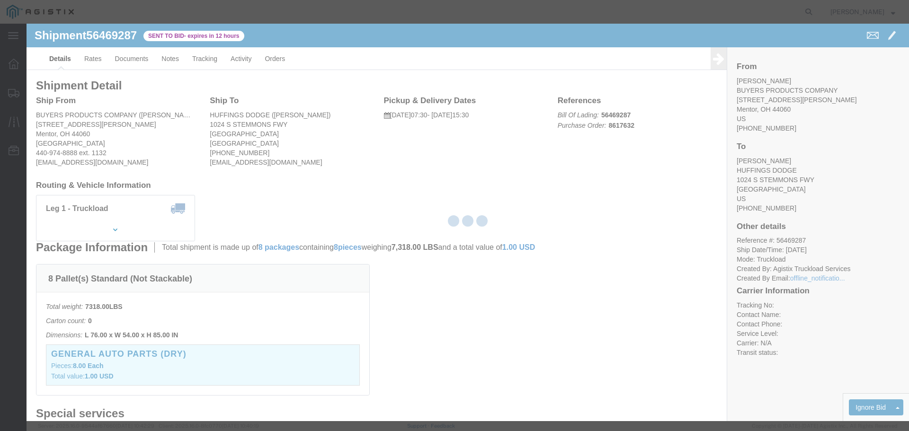
select select "22593"
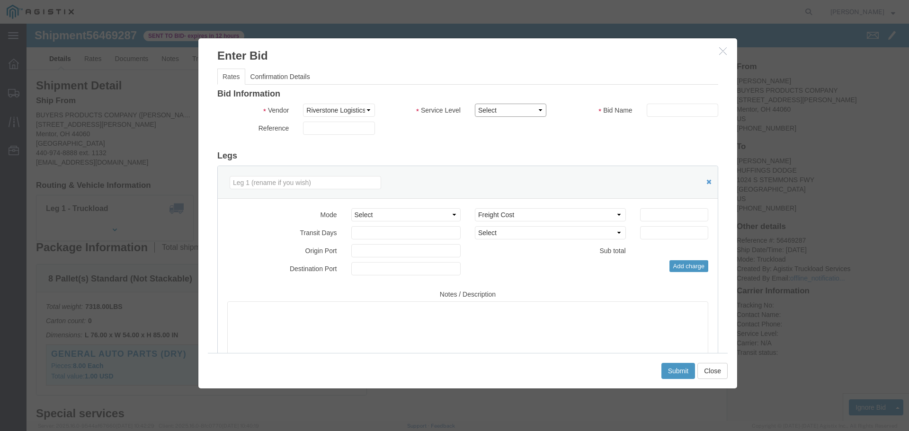
click select "Select Rail TL Standard 3 - 5 Day"
select select "41882"
click select "Select Rail TL Standard 3 - 5 Day"
click input "text"
type input "RLX"
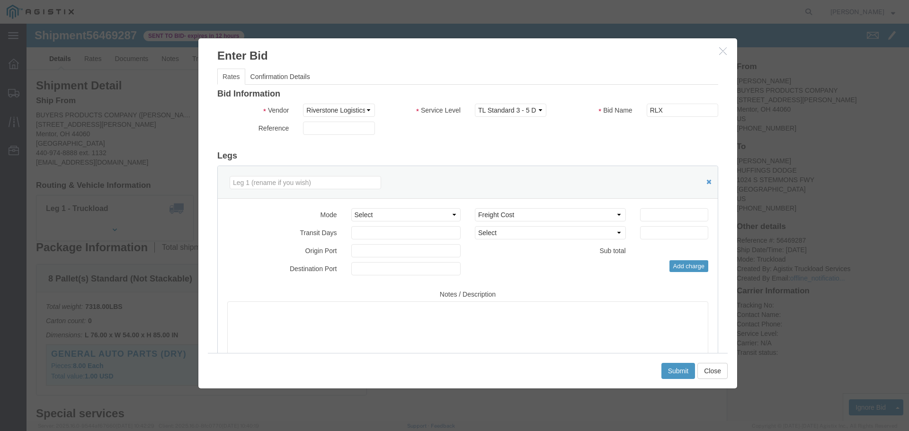
click div "Reference"
click select "Select Air Less than Truckload Multi-Leg Ocean Freight Rail Small Parcel Truckl…"
select select "TL"
click select "Select Air Less than Truckload Multi-Leg Ocean Freight Rail Small Parcel Truckl…"
click input "number"
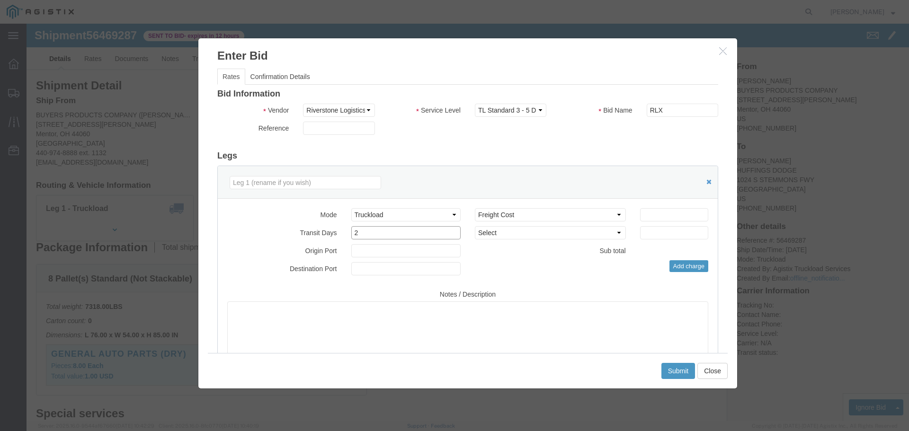
type input "2"
click input "number"
type input "2245"
click button "Submit"
